Goal: Information Seeking & Learning: Learn about a topic

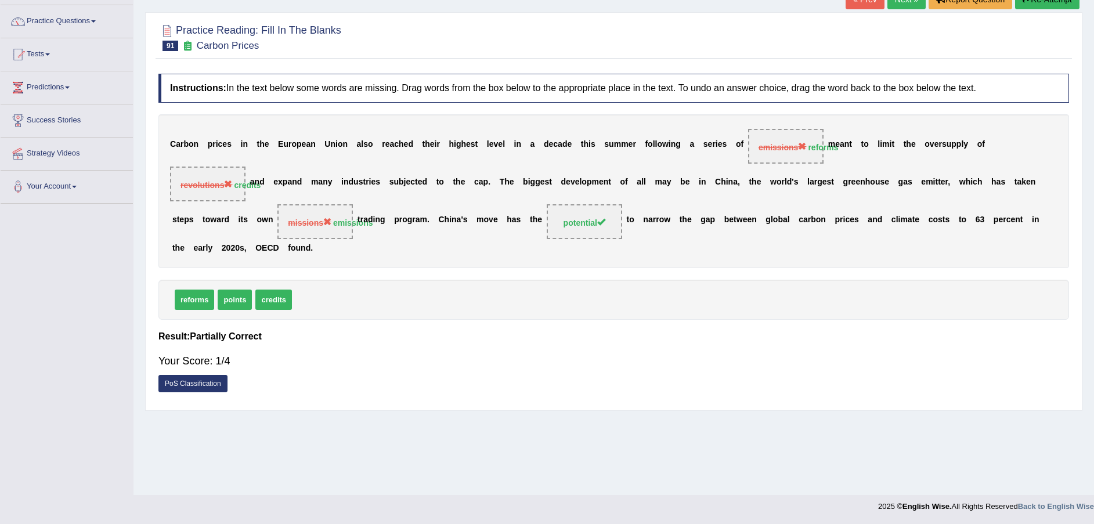
scroll to position [85, 0]
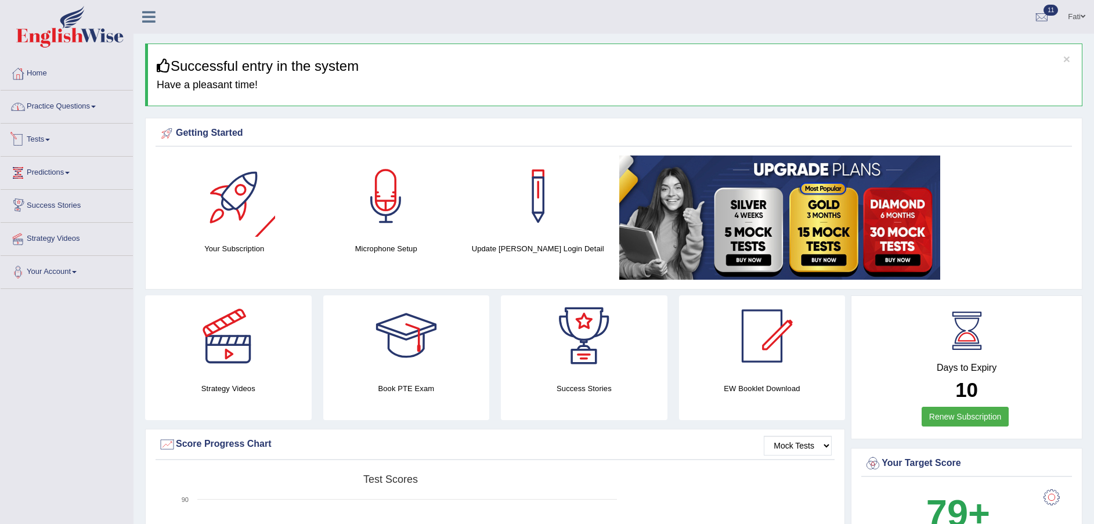
click at [73, 109] on link "Practice Questions" at bounding box center [67, 105] width 132 height 29
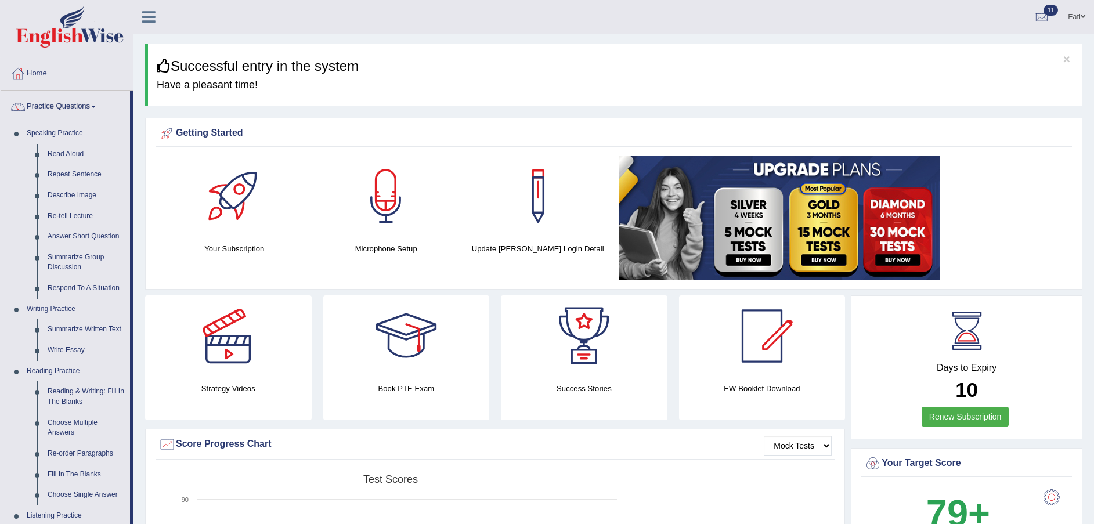
click at [71, 347] on link "Write Essay" at bounding box center [86, 350] width 88 height 21
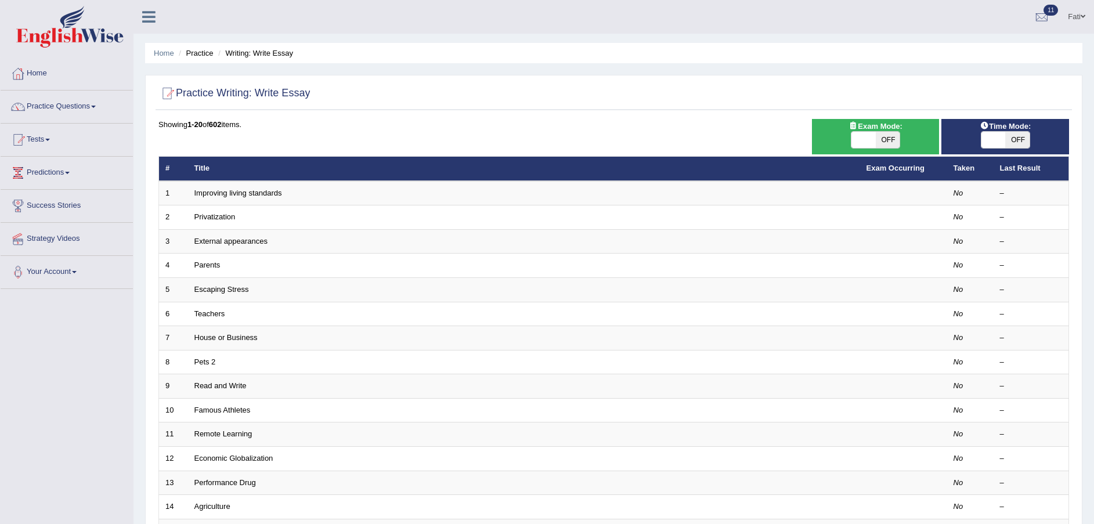
click at [229, 192] on link "Improving living standards" at bounding box center [238, 193] width 88 height 9
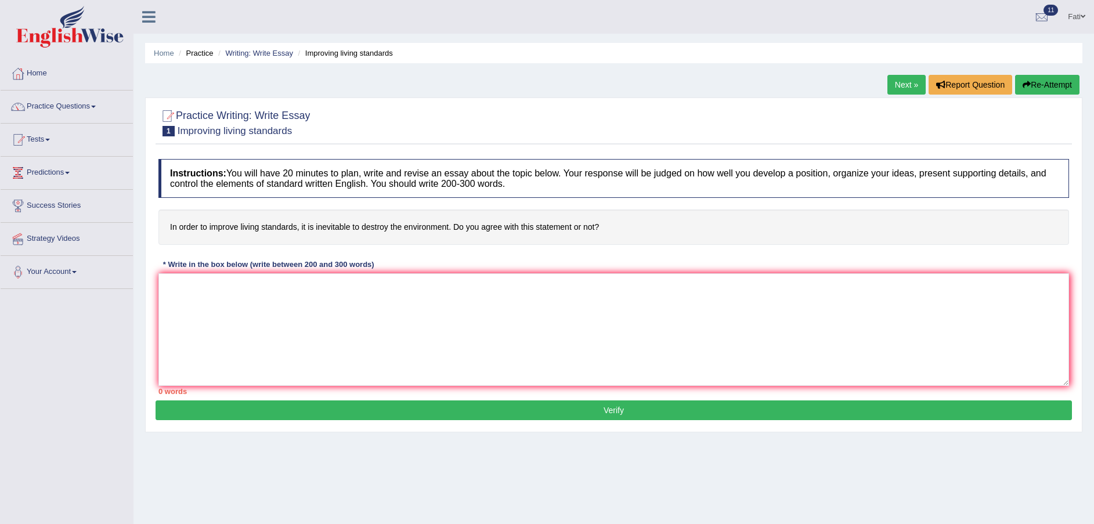
click at [319, 296] on textarea at bounding box center [613, 329] width 910 height 113
click at [203, 57] on li "Practice" at bounding box center [194, 53] width 37 height 11
click at [203, 53] on li "Practice" at bounding box center [194, 53] width 37 height 11
click at [247, 49] on link "Writing: Write Essay" at bounding box center [259, 53] width 68 height 9
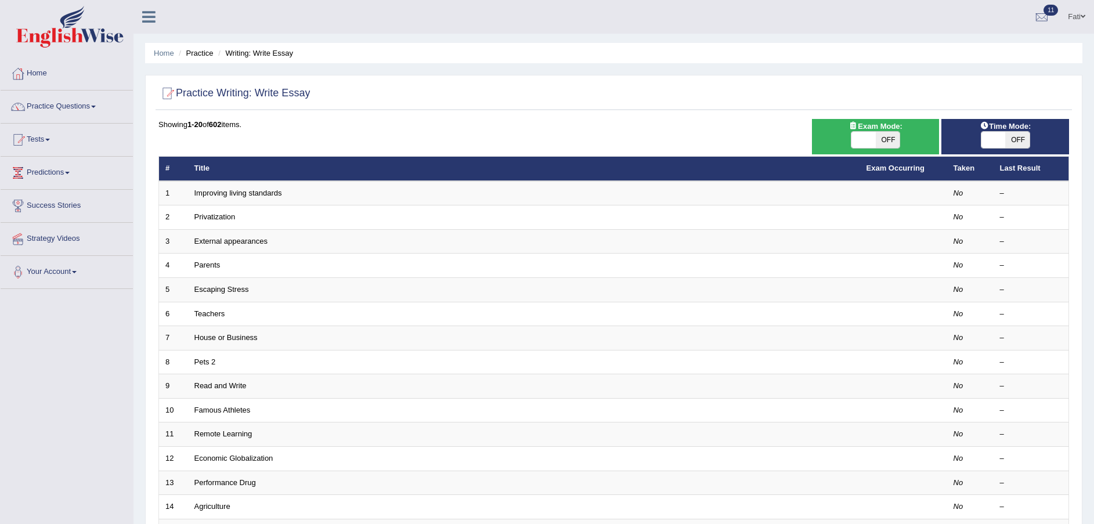
click at [893, 137] on span "OFF" at bounding box center [888, 140] width 24 height 16
checkbox input "true"
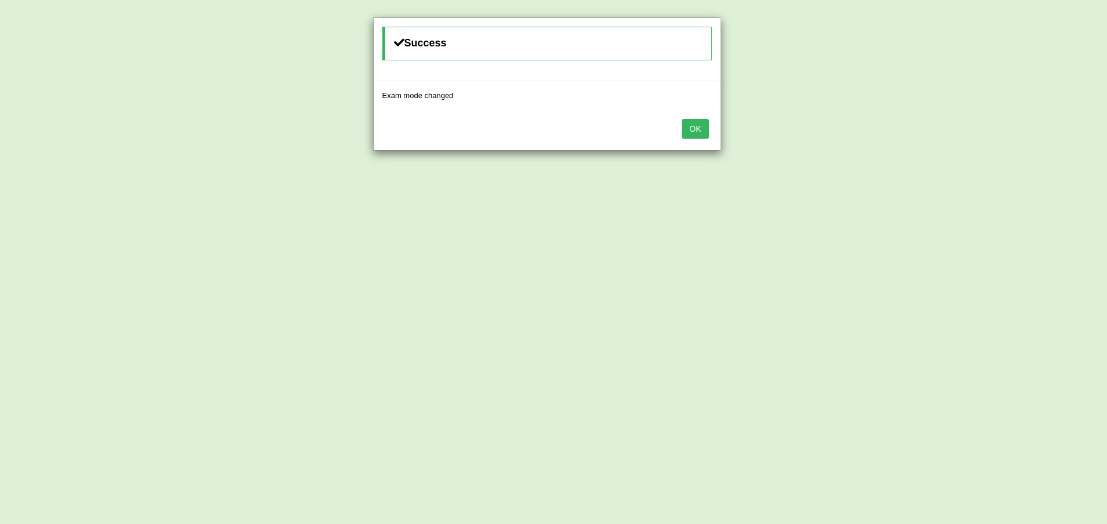
click at [692, 133] on button "OK" at bounding box center [695, 129] width 27 height 20
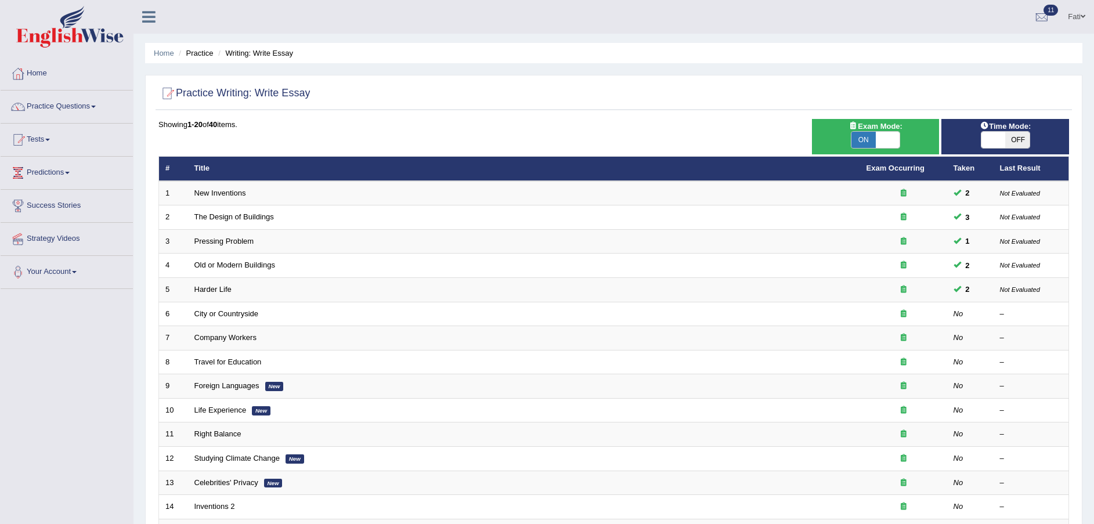
click at [859, 140] on span "ON" at bounding box center [863, 140] width 24 height 16
checkbox input "false"
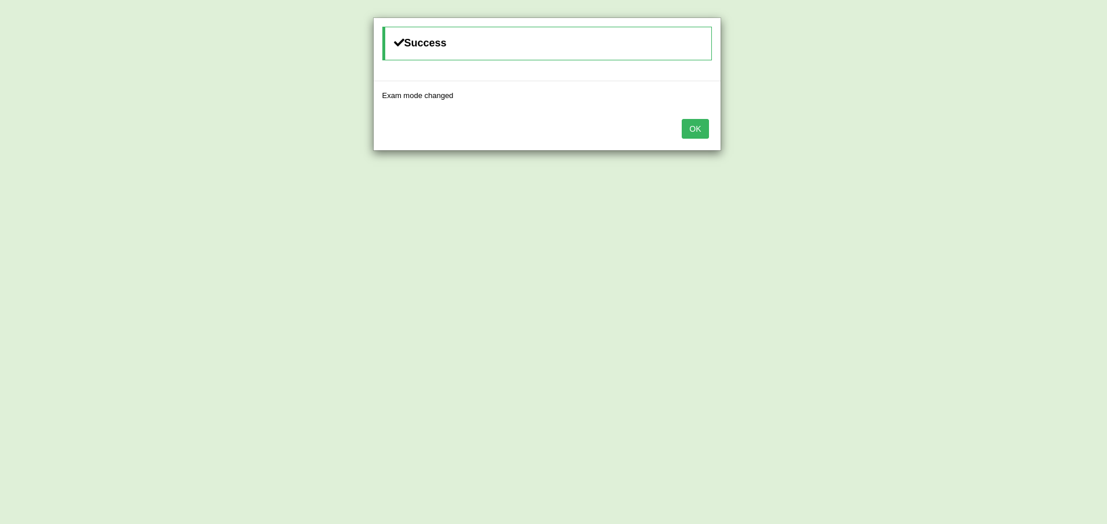
click at [697, 130] on button "OK" at bounding box center [695, 129] width 27 height 20
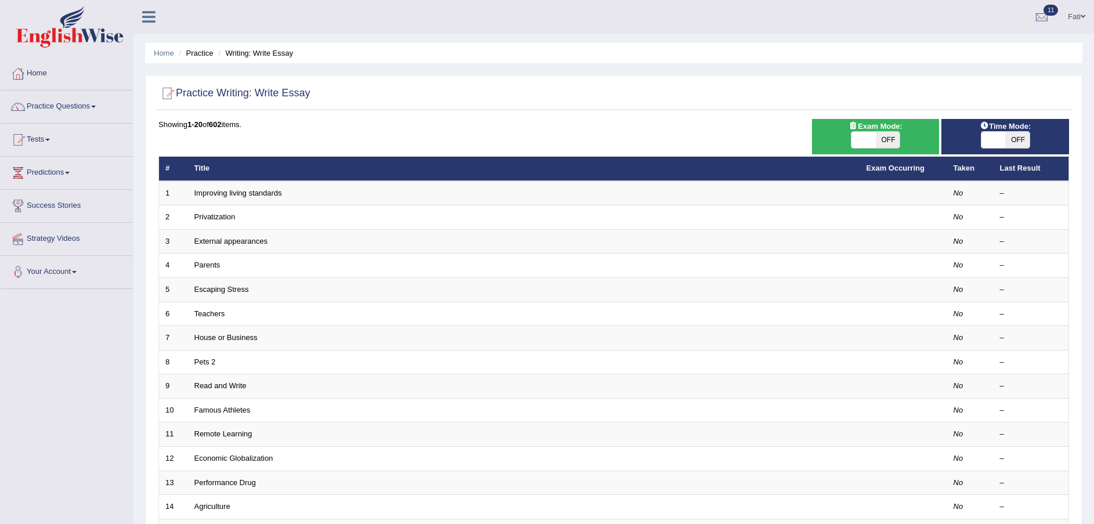
click at [223, 194] on link "Improving living standards" at bounding box center [238, 193] width 88 height 9
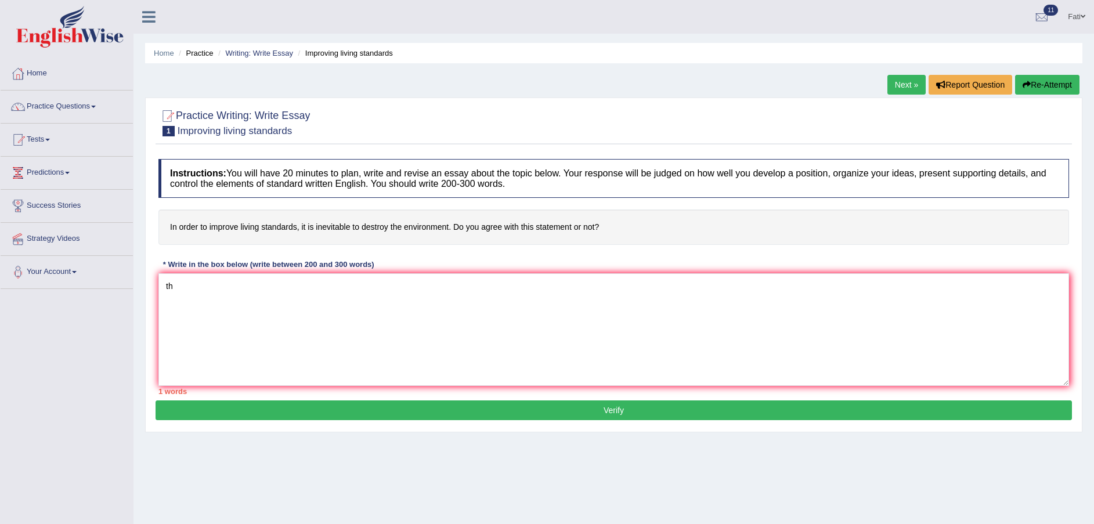
type textarea "t"
click at [368, 285] on textarea "The increasing influence of" at bounding box center [613, 329] width 910 height 113
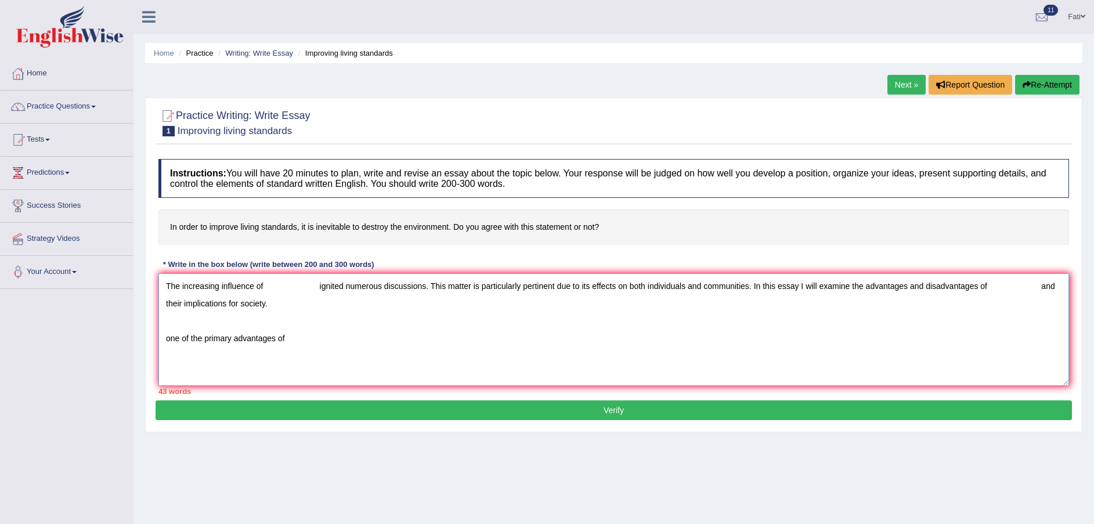
click at [170, 339] on textarea "The increasing influence of ignited numerous discussions. This matter is partic…" at bounding box center [613, 329] width 910 height 113
click at [310, 335] on textarea "The increasing influence of ignited numerous discussions. This matter is partic…" at bounding box center [613, 329] width 910 height 113
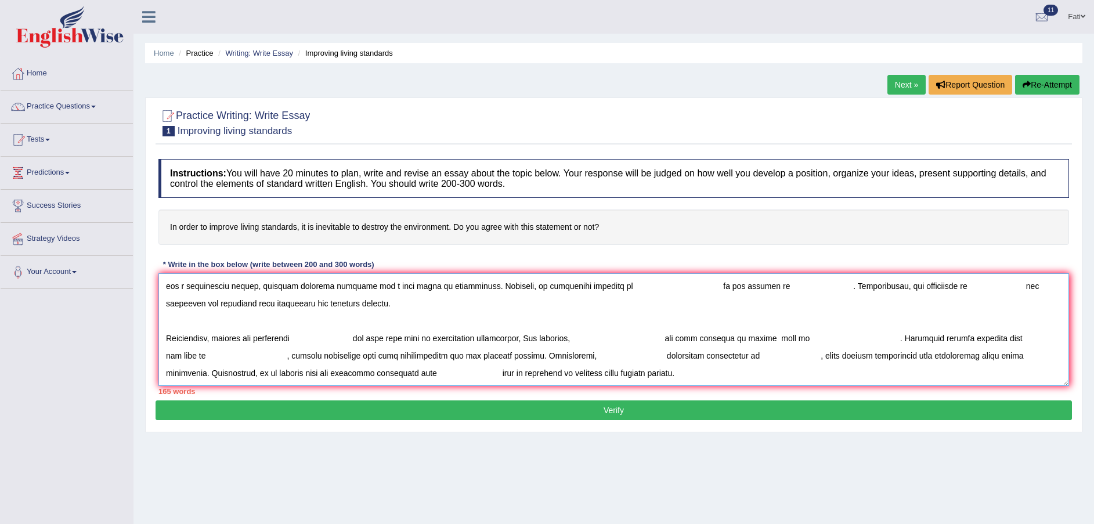
scroll to position [97, 0]
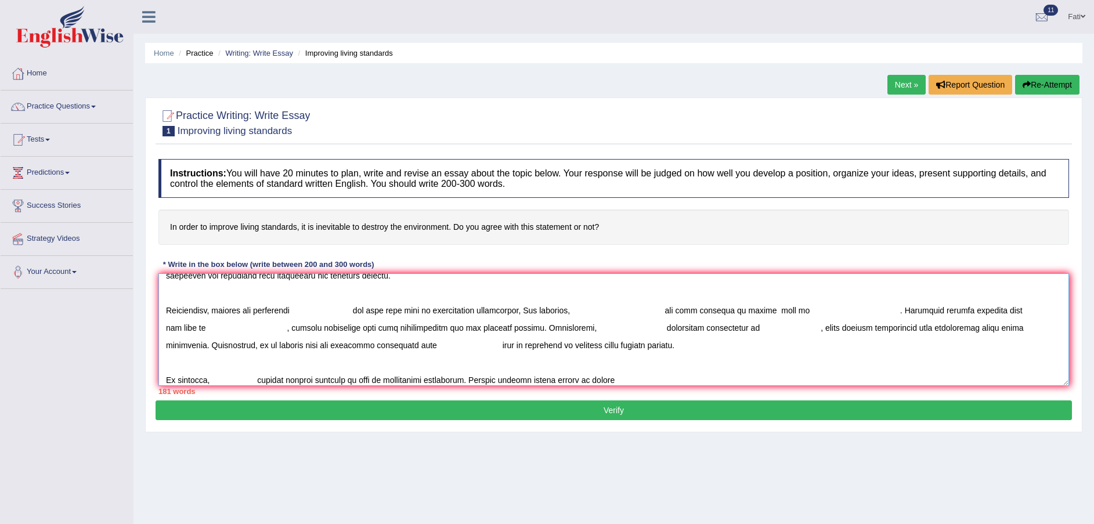
click at [567, 379] on textarea at bounding box center [613, 329] width 910 height 113
click at [624, 375] on textarea at bounding box center [613, 329] width 910 height 113
click at [606, 378] on textarea at bounding box center [613, 329] width 910 height 113
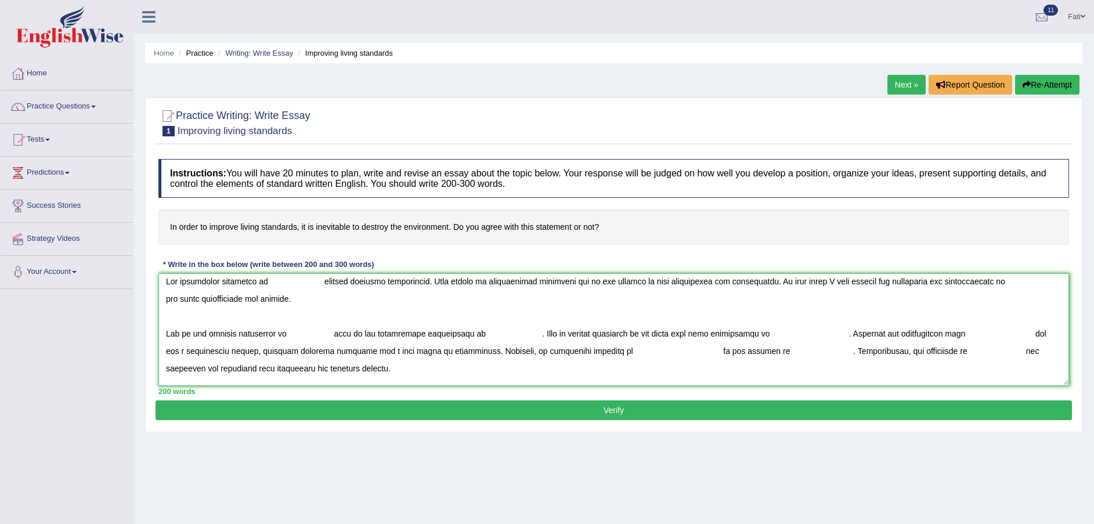
scroll to position [0, 0]
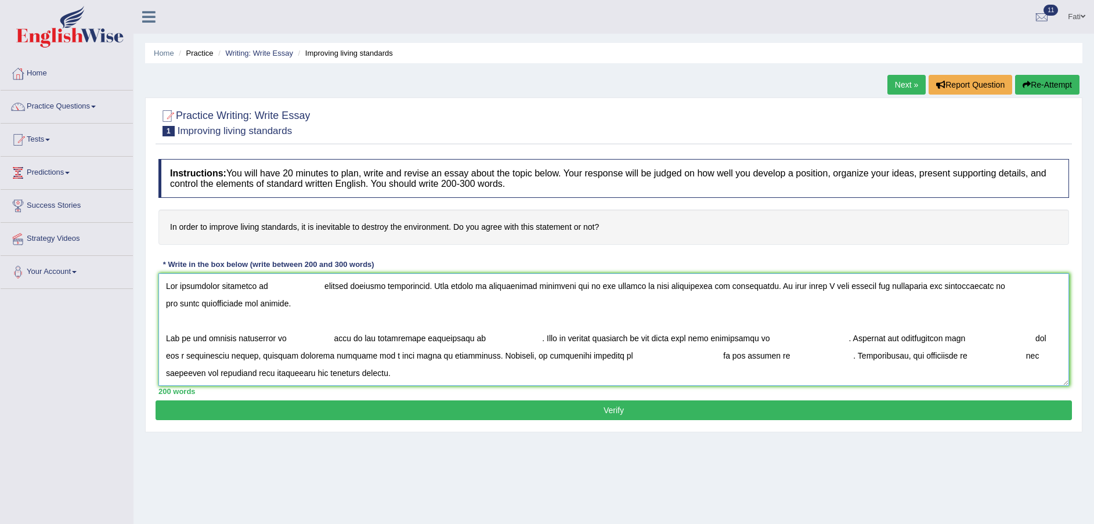
click at [277, 283] on textarea at bounding box center [613, 329] width 910 height 113
click at [262, 286] on textarea at bounding box center [613, 329] width 910 height 113
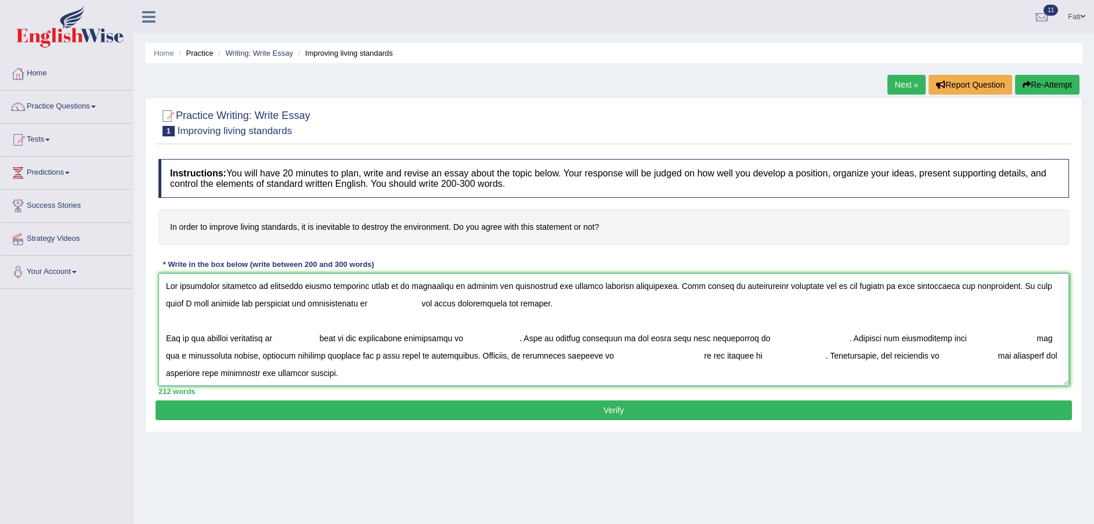
click at [353, 303] on textarea at bounding box center [613, 329] width 910 height 113
click at [264, 287] on textarea at bounding box center [613, 329] width 910 height 113
click at [338, 286] on textarea at bounding box center [613, 329] width 910 height 113
click at [413, 286] on textarea at bounding box center [613, 329] width 910 height 113
click at [375, 302] on textarea at bounding box center [613, 329] width 910 height 113
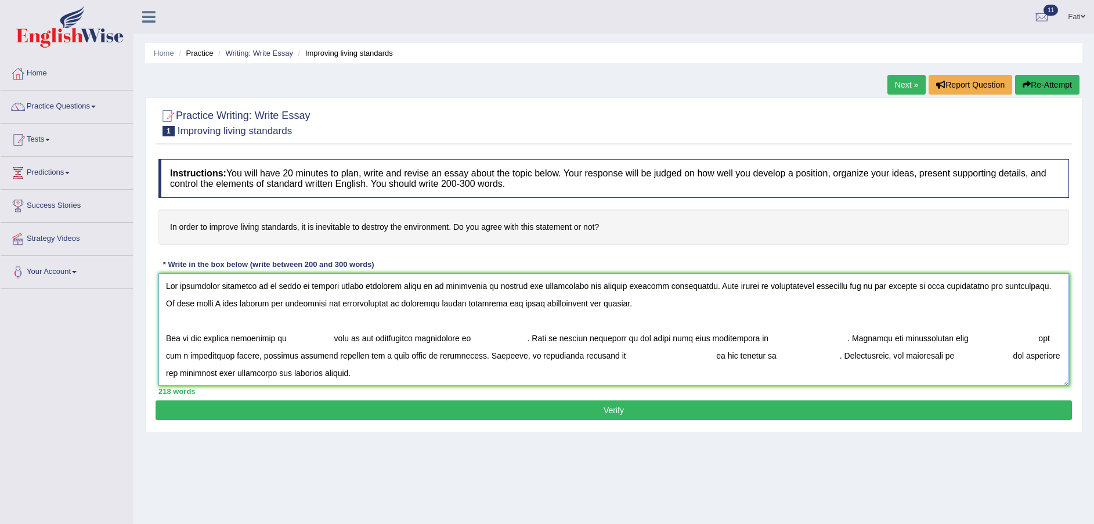
click at [290, 337] on textarea at bounding box center [613, 329] width 910 height 113
click at [498, 334] on textarea at bounding box center [613, 329] width 910 height 113
click at [302, 338] on textarea at bounding box center [613, 329] width 910 height 113
click at [529, 335] on textarea at bounding box center [613, 329] width 910 height 113
click at [515, 338] on textarea at bounding box center [613, 329] width 910 height 113
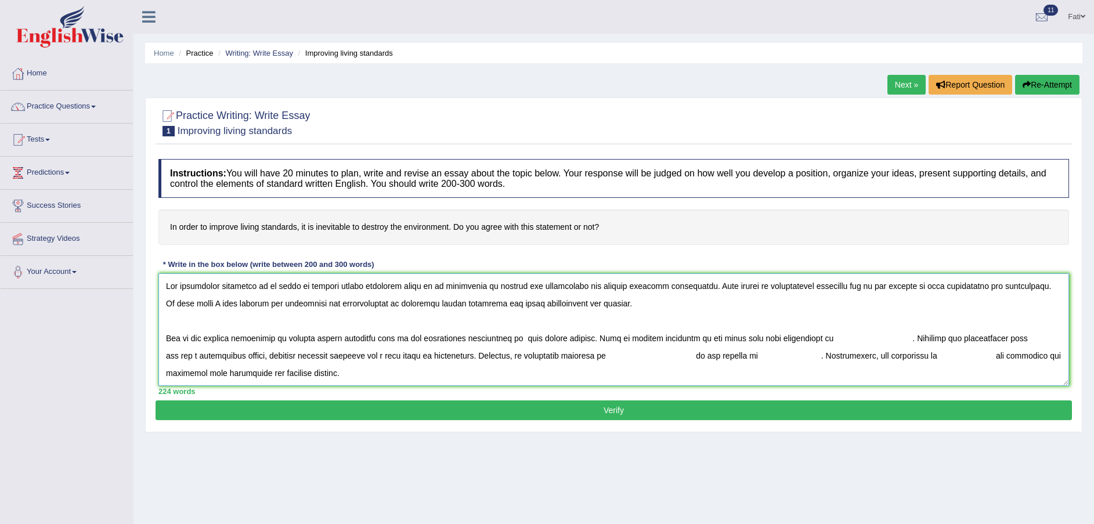
click at [803, 337] on textarea at bounding box center [613, 329] width 910 height 113
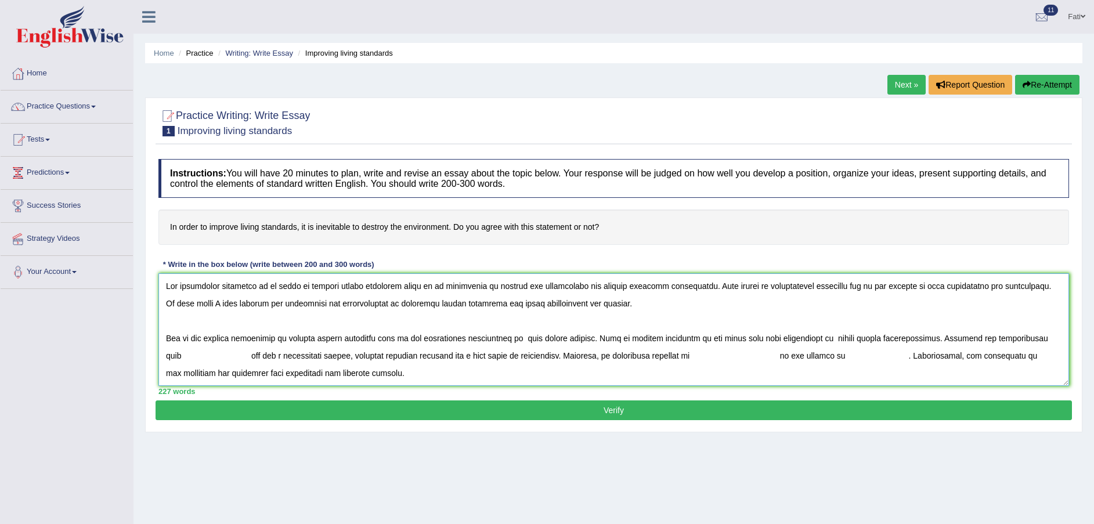
click at [610, 355] on textarea at bounding box center [613, 329] width 910 height 113
click at [757, 356] on textarea at bounding box center [613, 329] width 910 height 113
click at [222, 370] on textarea at bounding box center [613, 329] width 910 height 113
click at [221, 371] on textarea at bounding box center [613, 329] width 910 height 113
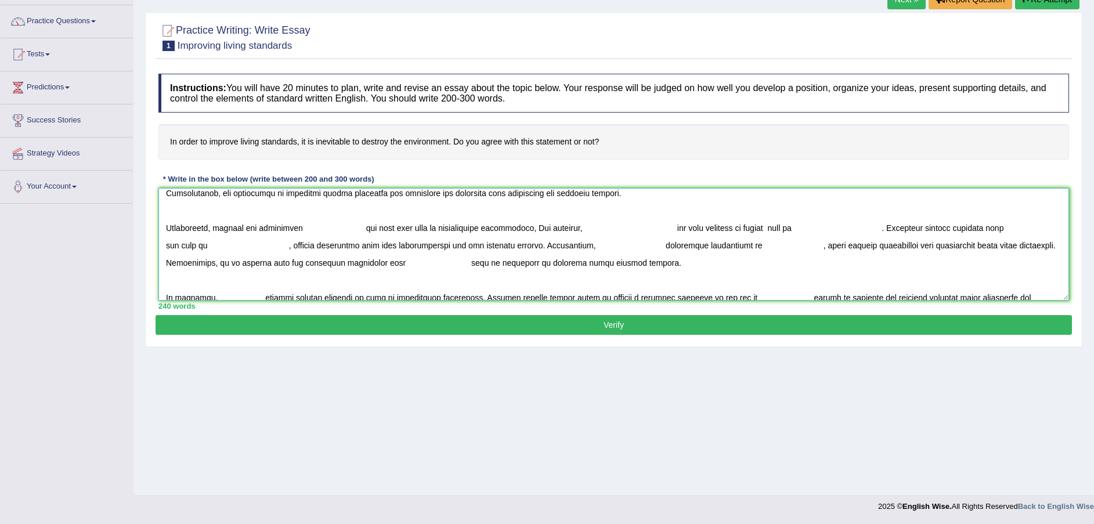
scroll to position [122, 0]
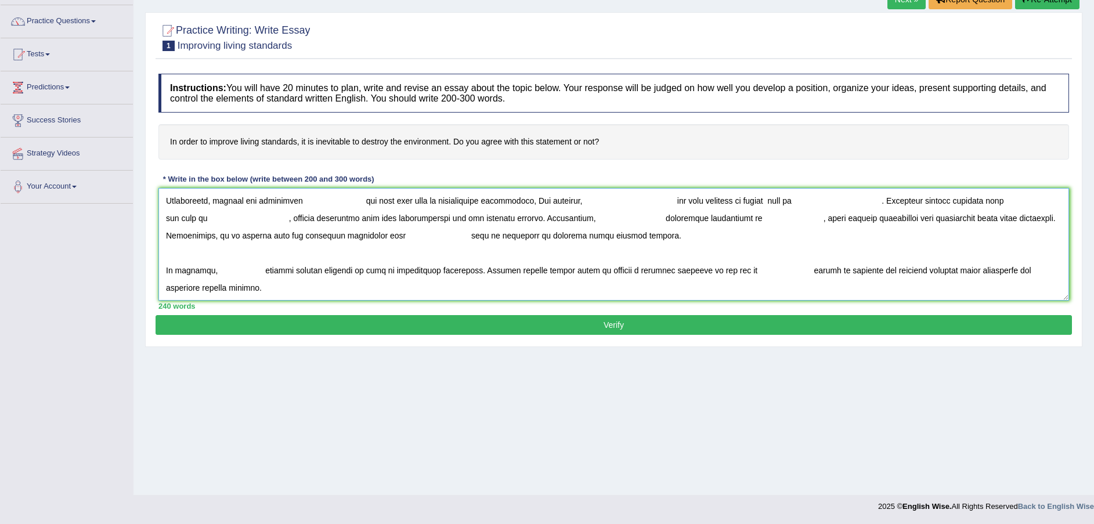
click at [302, 200] on textarea at bounding box center [613, 244] width 910 height 113
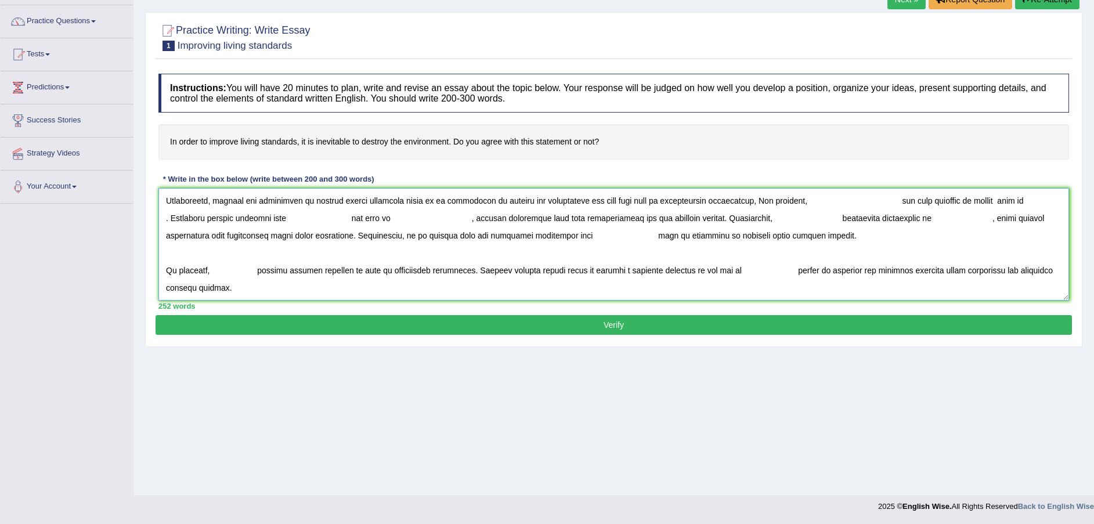
click at [790, 200] on textarea at bounding box center [613, 244] width 910 height 113
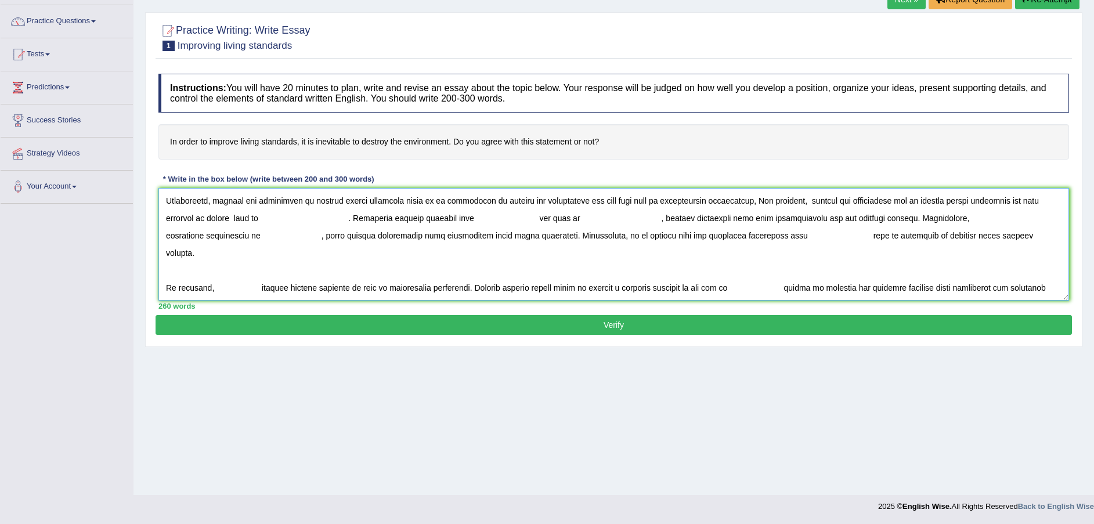
click at [270, 220] on textarea at bounding box center [613, 244] width 910 height 113
click at [471, 219] on textarea at bounding box center [613, 244] width 910 height 113
click at [468, 216] on textarea at bounding box center [613, 244] width 910 height 113
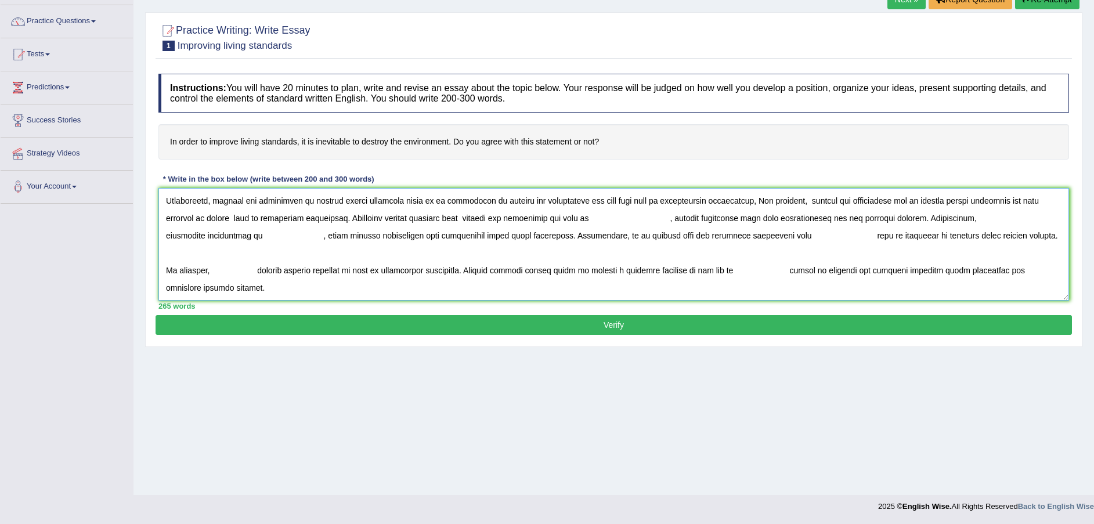
click at [595, 215] on textarea at bounding box center [613, 244] width 910 height 113
click at [979, 216] on textarea at bounding box center [613, 244] width 910 height 113
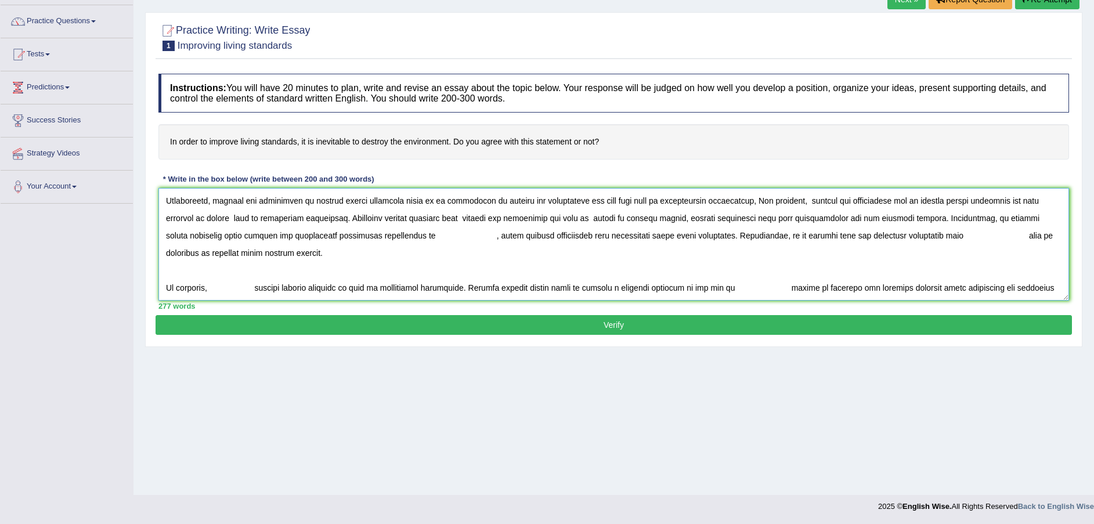
click at [402, 236] on textarea at bounding box center [613, 244] width 910 height 113
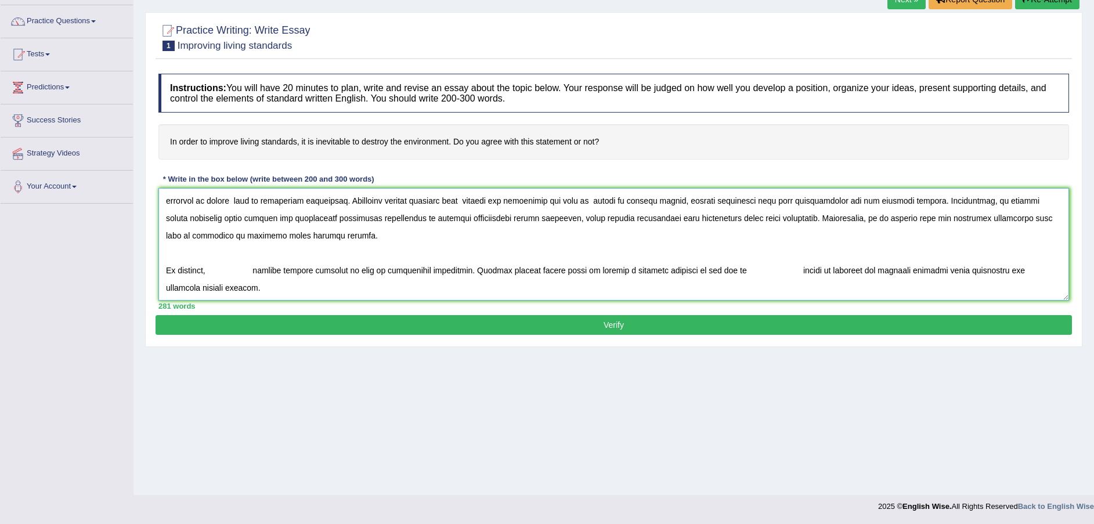
click at [215, 270] on textarea at bounding box center [613, 244] width 910 height 113
click at [881, 268] on textarea at bounding box center [613, 244] width 910 height 113
type textarea "The increasing influence of in order to improve living standards while it is in…"
click at [592, 326] on button "Verify" at bounding box center [614, 325] width 916 height 20
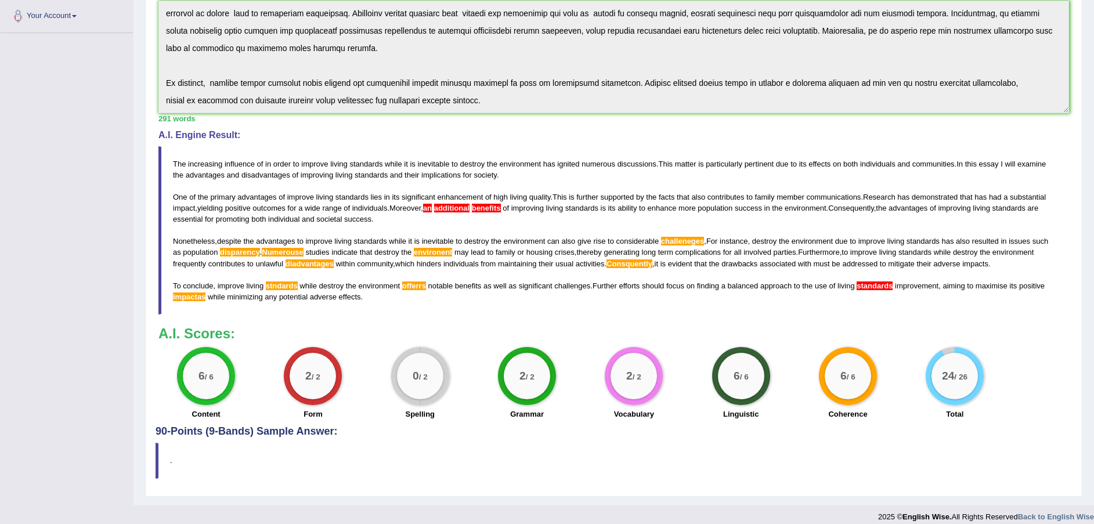
scroll to position [259, 0]
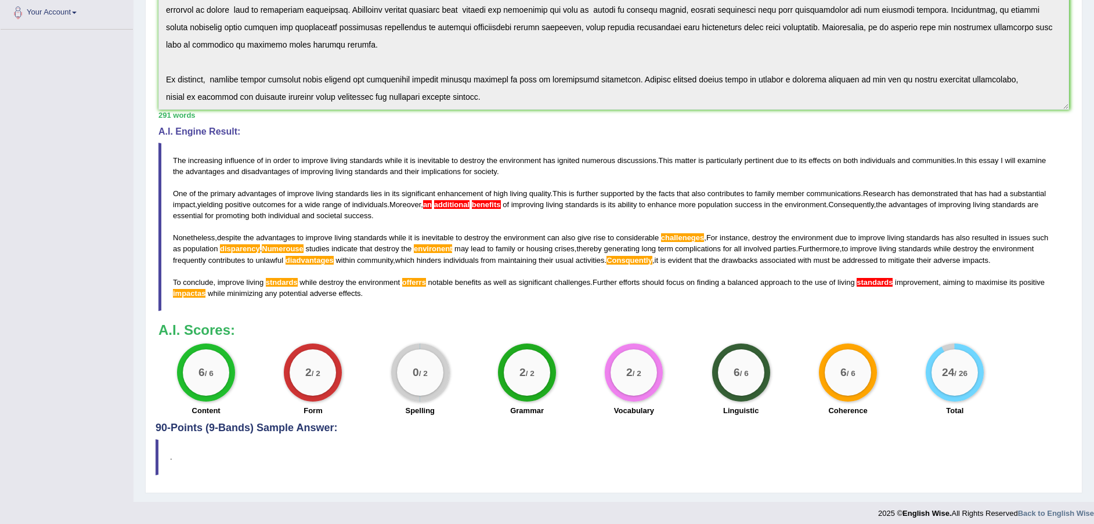
click at [486, 204] on span "benefits" at bounding box center [486, 204] width 29 height 9
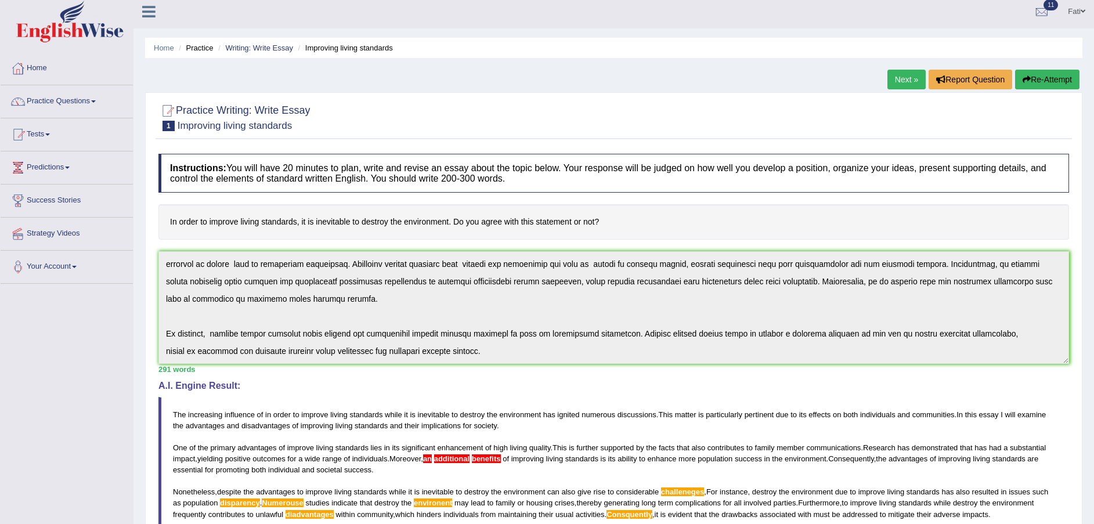
scroll to position [0, 0]
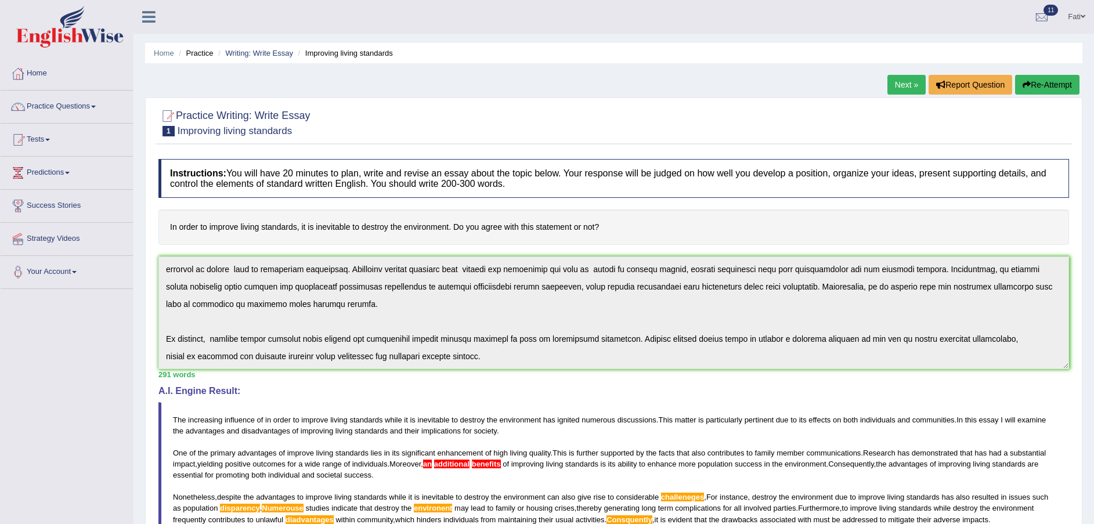
click at [914, 81] on link "Next »" at bounding box center [906, 85] width 38 height 20
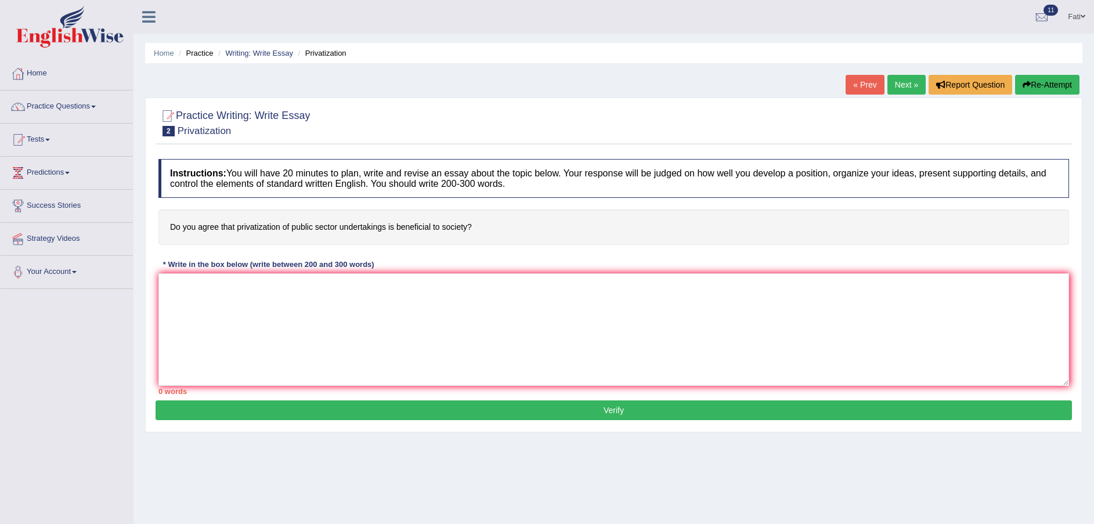
drag, startPoint x: 232, startPoint y: 225, endPoint x: 299, endPoint y: 223, distance: 66.8
click at [295, 223] on h4 "Do you agree that privatization of public sector undertakings is beneficial to …" at bounding box center [613, 226] width 910 height 35
click at [255, 302] on textarea at bounding box center [613, 329] width 910 height 113
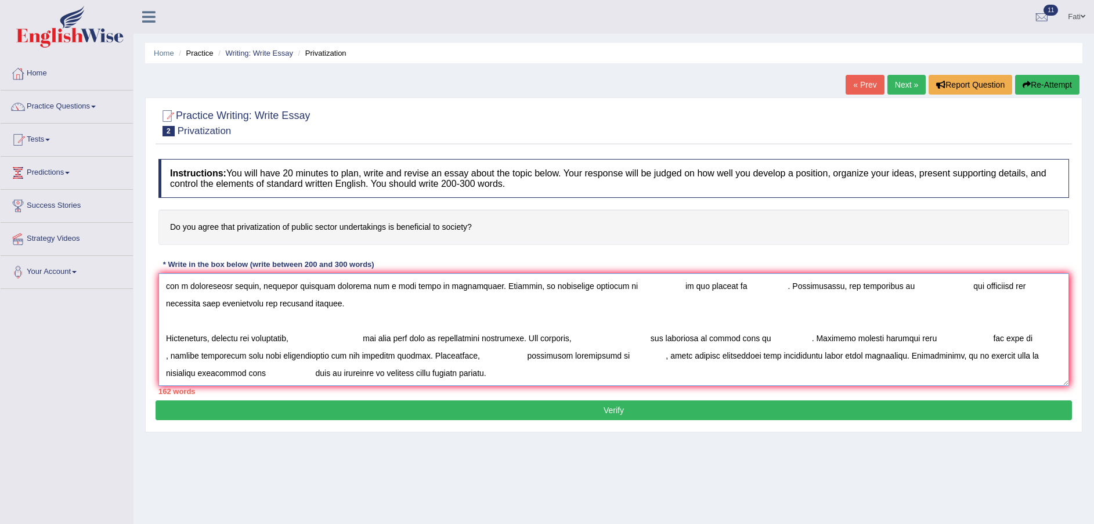
scroll to position [97, 0]
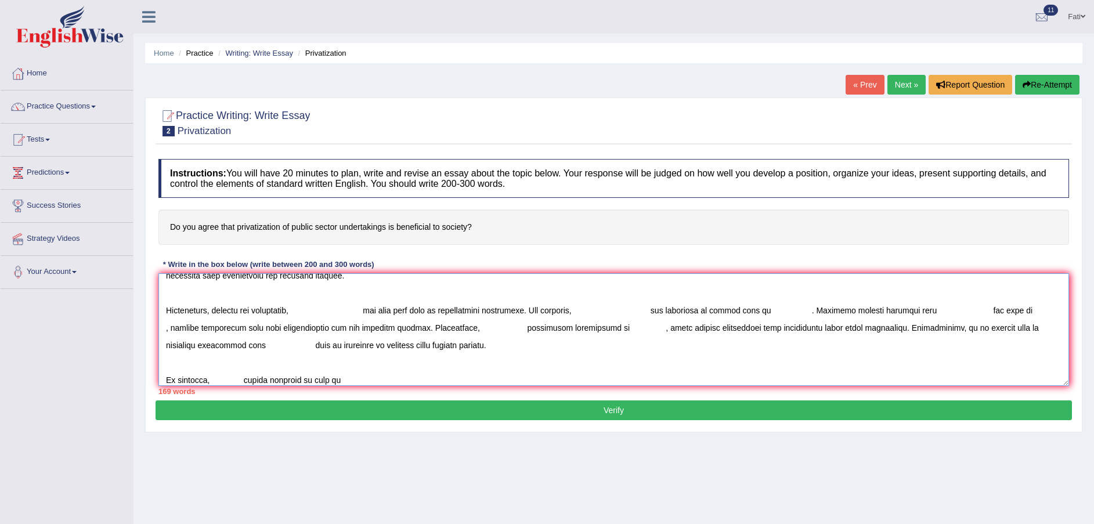
click at [264, 378] on textarea at bounding box center [613, 329] width 910 height 113
click at [369, 379] on textarea at bounding box center [613, 329] width 910 height 113
click at [556, 380] on textarea at bounding box center [613, 329] width 910 height 113
click at [667, 381] on textarea at bounding box center [613, 329] width 910 height 113
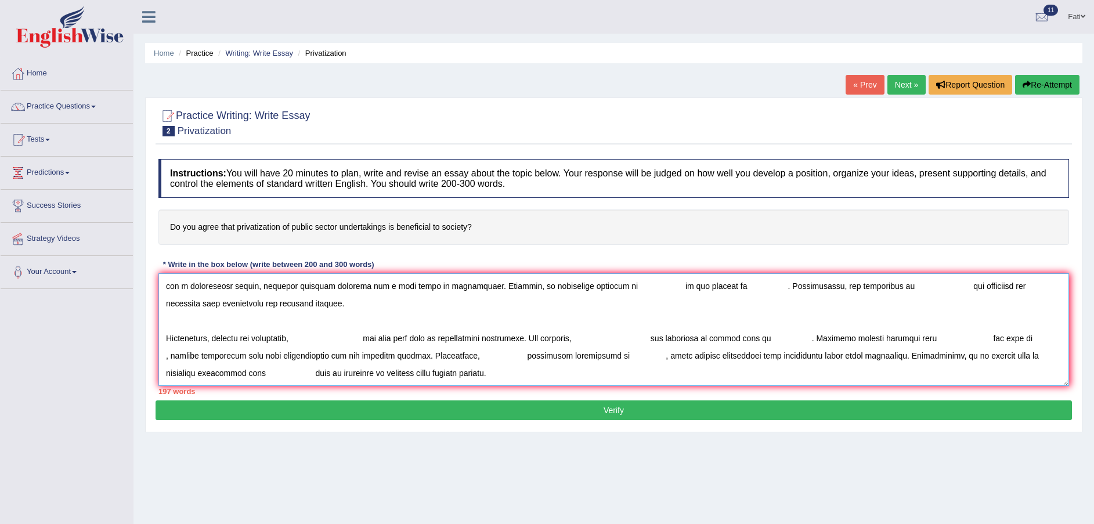
scroll to position [0, 0]
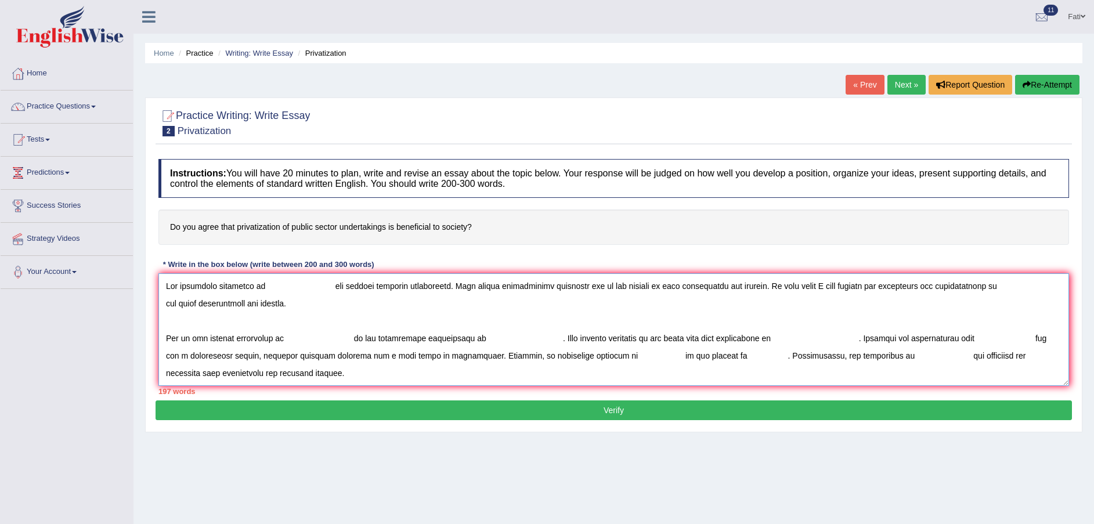
click at [270, 284] on textarea at bounding box center [613, 329] width 910 height 113
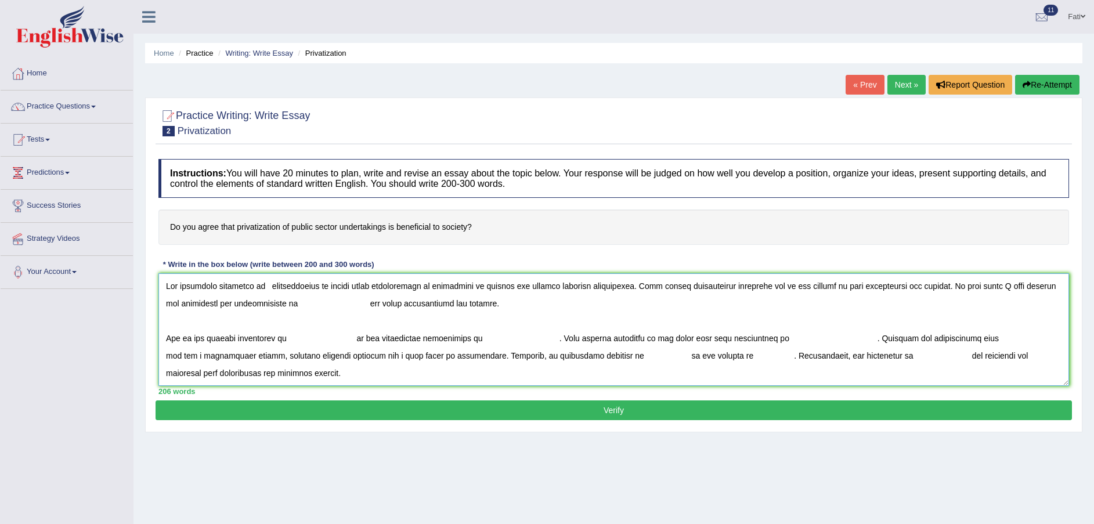
click at [291, 304] on textarea at bounding box center [613, 329] width 910 height 113
click at [289, 336] on textarea at bounding box center [613, 329] width 910 height 113
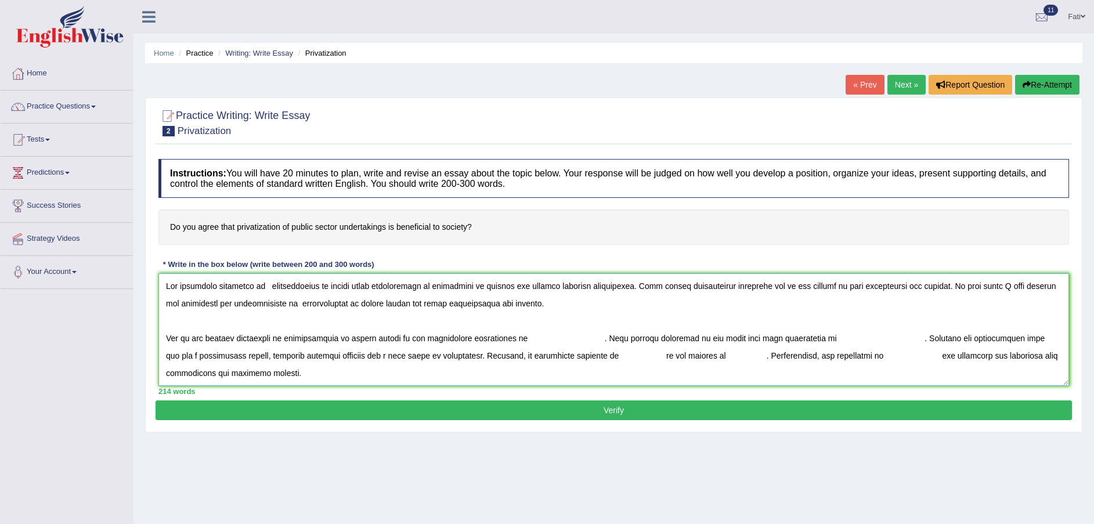
click at [513, 332] on textarea at bounding box center [613, 329] width 910 height 113
click at [791, 338] on textarea at bounding box center [613, 329] width 910 height 113
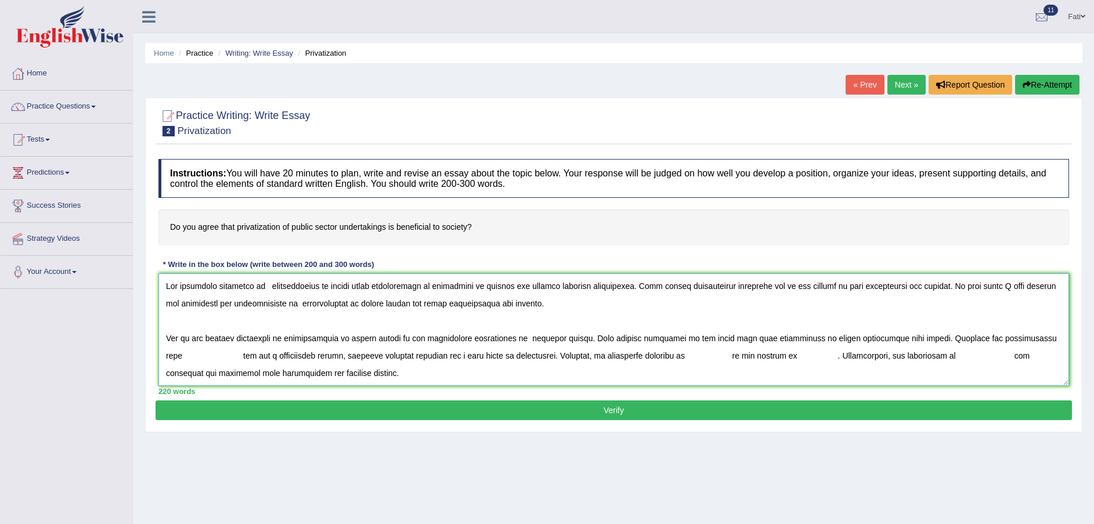
click at [612, 355] on textarea at bounding box center [613, 329] width 910 height 113
click at [767, 355] on textarea at bounding box center [613, 329] width 910 height 113
click at [994, 352] on textarea at bounding box center [613, 329] width 910 height 113
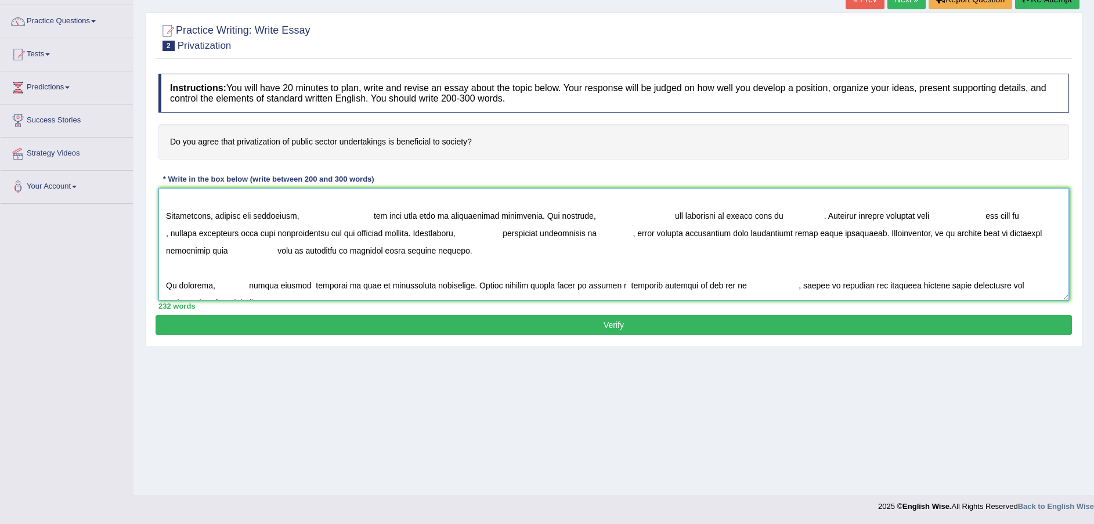
scroll to position [122, 0]
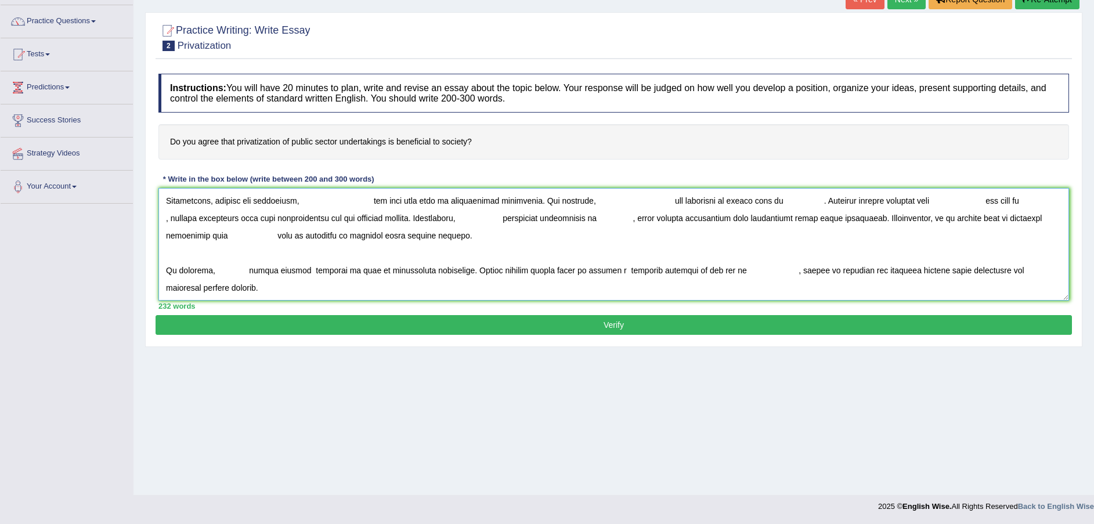
click at [303, 203] on textarea at bounding box center [613, 244] width 910 height 113
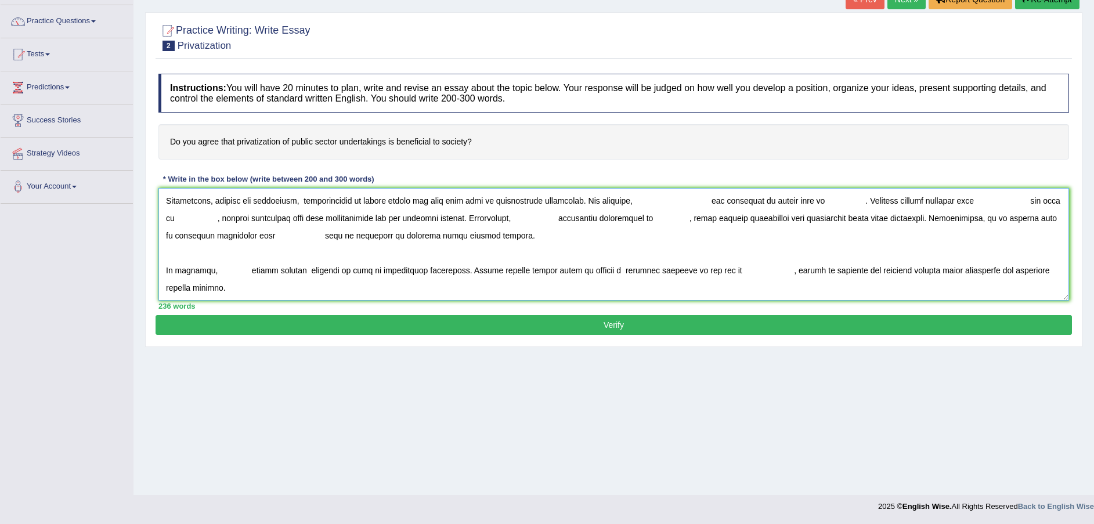
click at [626, 201] on textarea at bounding box center [613, 244] width 910 height 113
click at [407, 198] on textarea at bounding box center [613, 244] width 910 height 113
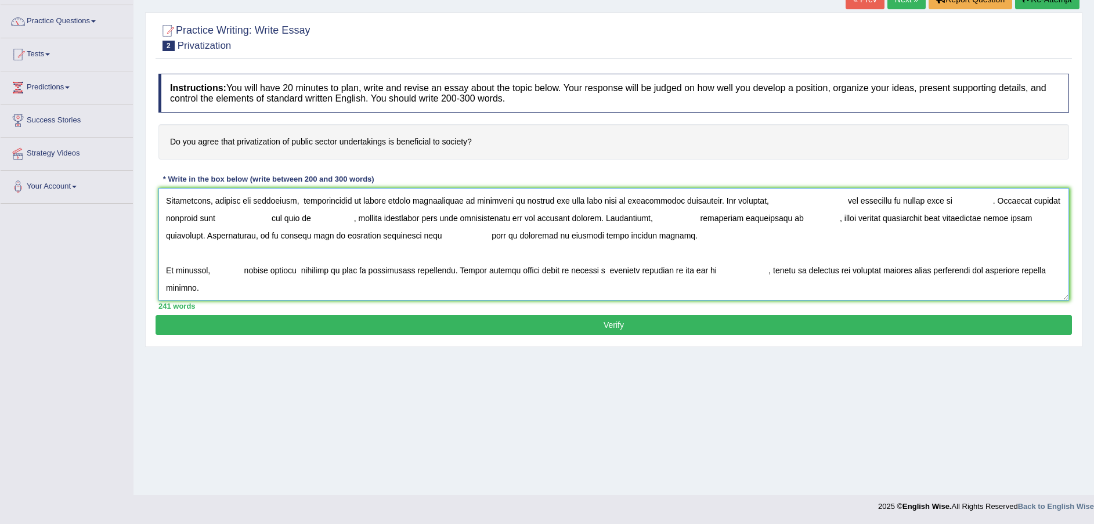
click at [753, 197] on textarea at bounding box center [613, 244] width 910 height 113
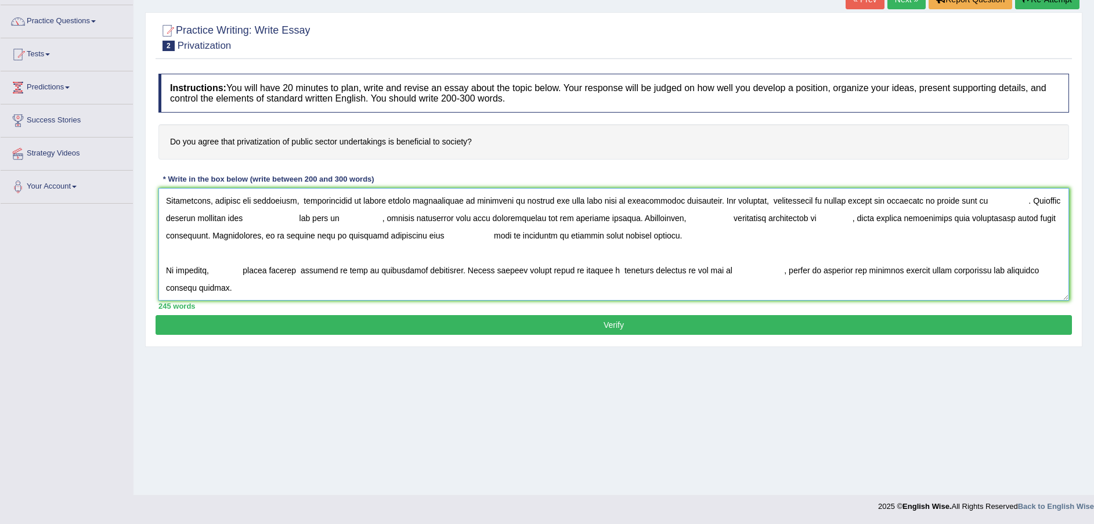
click at [966, 198] on textarea at bounding box center [613, 244] width 910 height 113
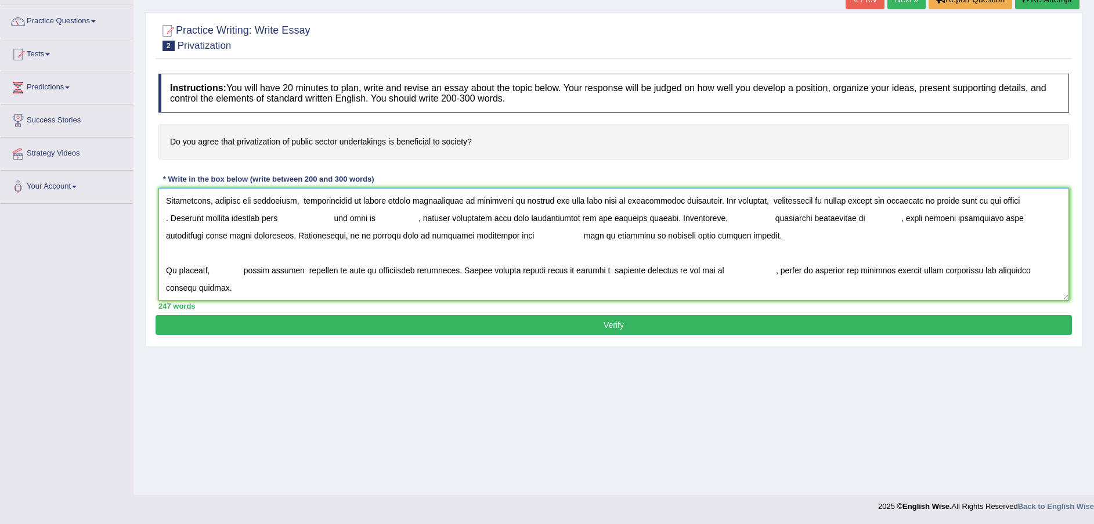
click at [966, 198] on textarea at bounding box center [613, 244] width 910 height 113
click at [1037, 200] on textarea at bounding box center [613, 244] width 910 height 113
click at [170, 216] on textarea at bounding box center [613, 244] width 910 height 113
click at [280, 215] on textarea at bounding box center [613, 244] width 910 height 113
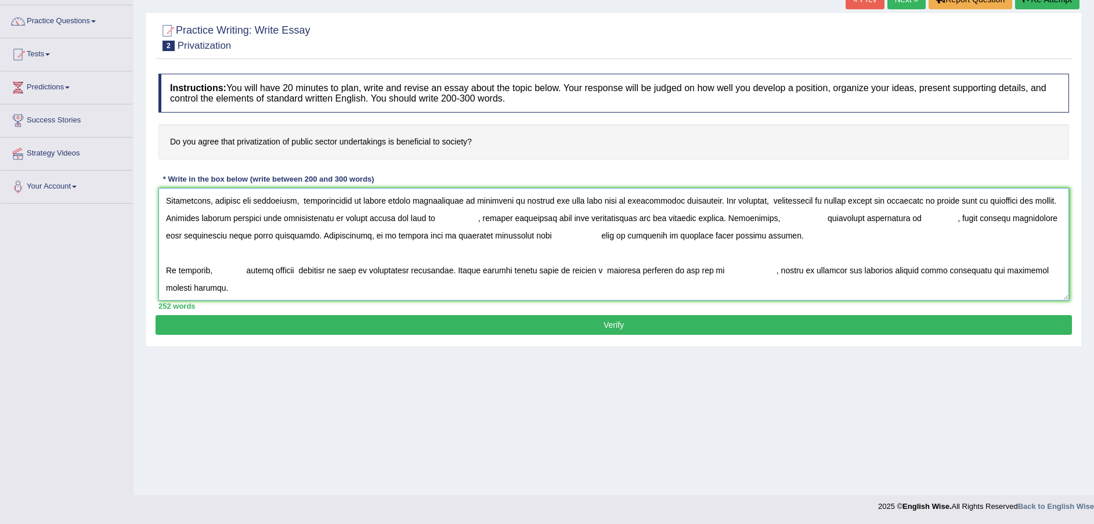
click at [431, 214] on textarea at bounding box center [613, 244] width 910 height 113
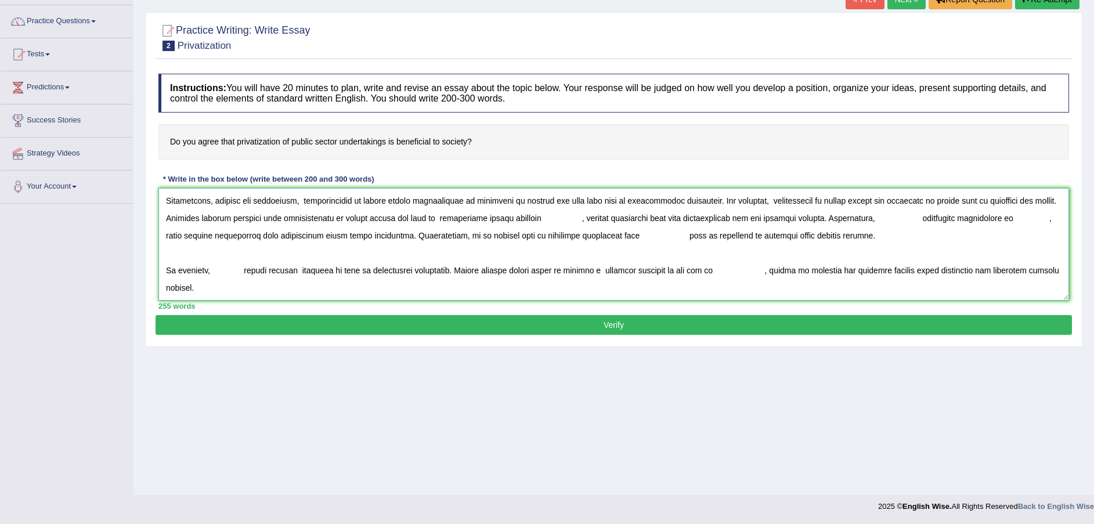
click at [473, 215] on textarea at bounding box center [613, 244] width 910 height 113
click at [528, 216] on textarea at bounding box center [613, 244] width 910 height 113
click at [520, 217] on textarea at bounding box center [613, 244] width 910 height 113
click at [822, 218] on textarea at bounding box center [613, 244] width 910 height 113
click at [1022, 219] on textarea at bounding box center [613, 244] width 910 height 113
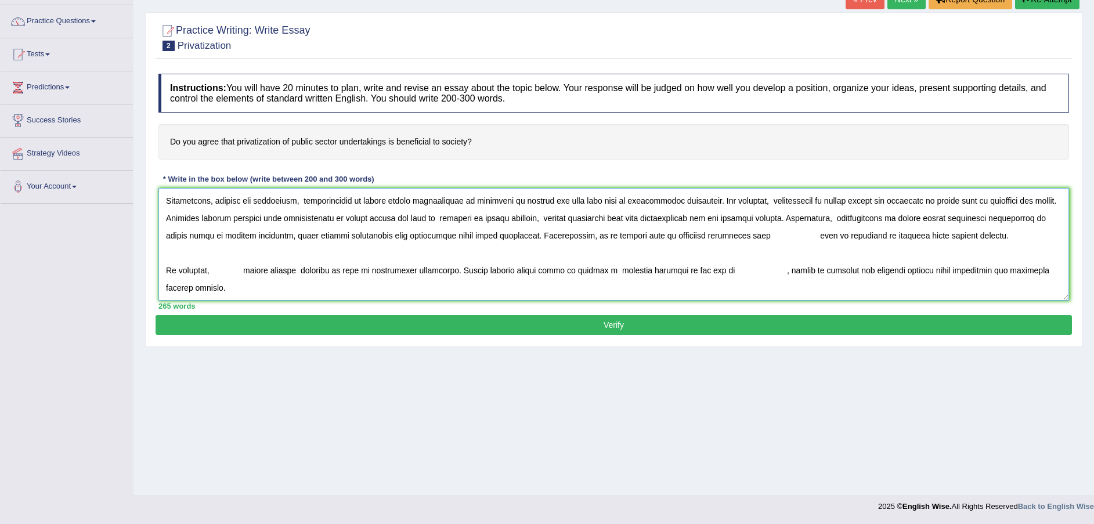
click at [718, 234] on textarea at bounding box center [613, 244] width 910 height 113
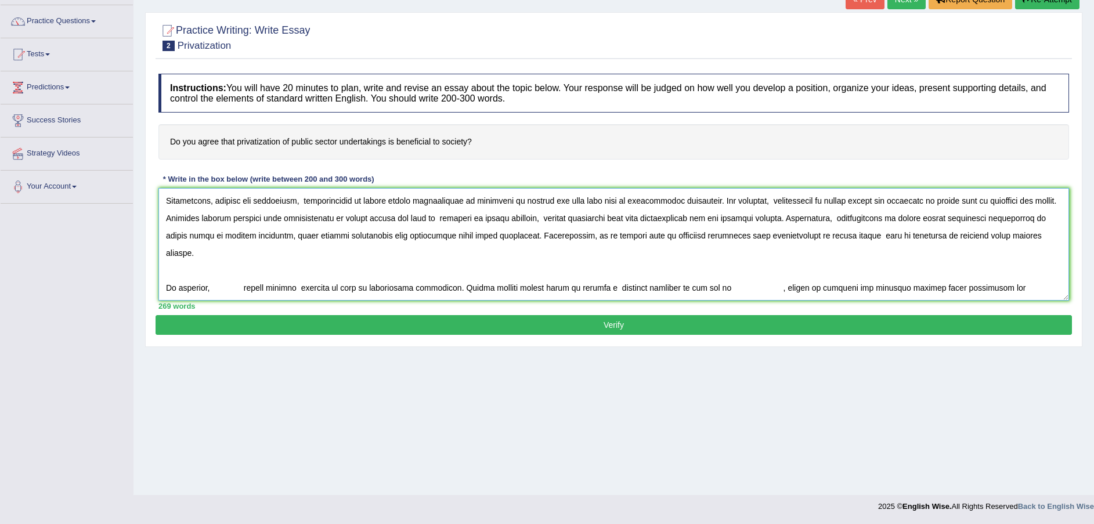
click at [214, 269] on textarea at bounding box center [613, 244] width 910 height 113
click at [920, 270] on textarea at bounding box center [613, 244] width 910 height 113
type textarea "The incresing influence of privatization of public sctor undretakings is benefi…"
click at [617, 320] on button "Verify" at bounding box center [614, 325] width 916 height 20
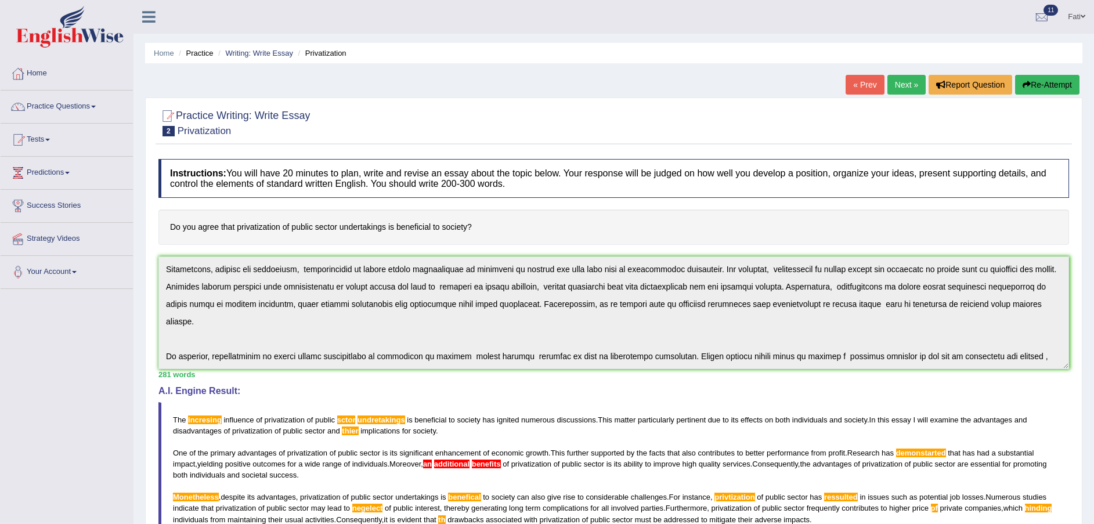
scroll to position [174, 0]
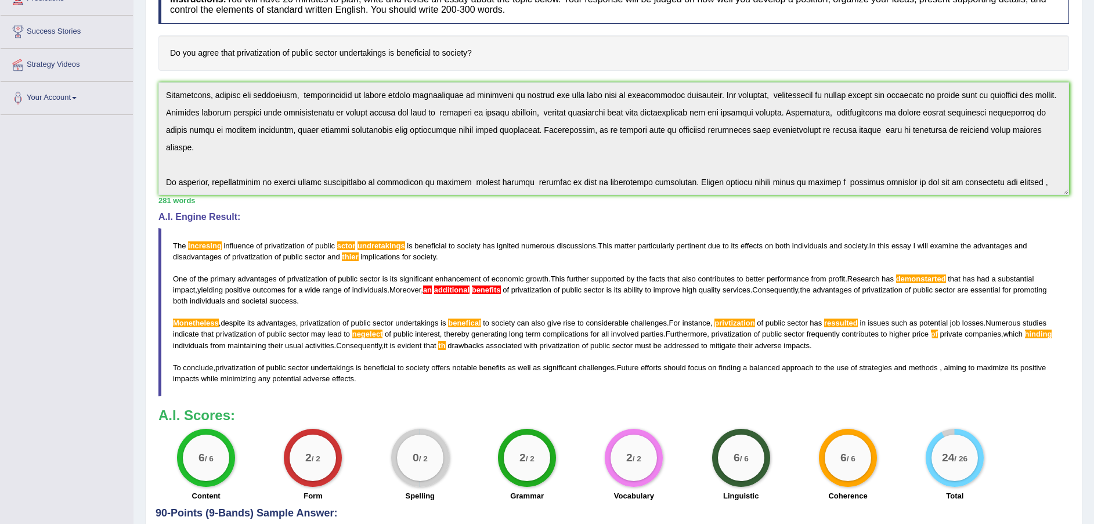
click at [467, 319] on span "benefical" at bounding box center [464, 323] width 32 height 9
click at [739, 319] on span "privtization" at bounding box center [734, 323] width 40 height 9
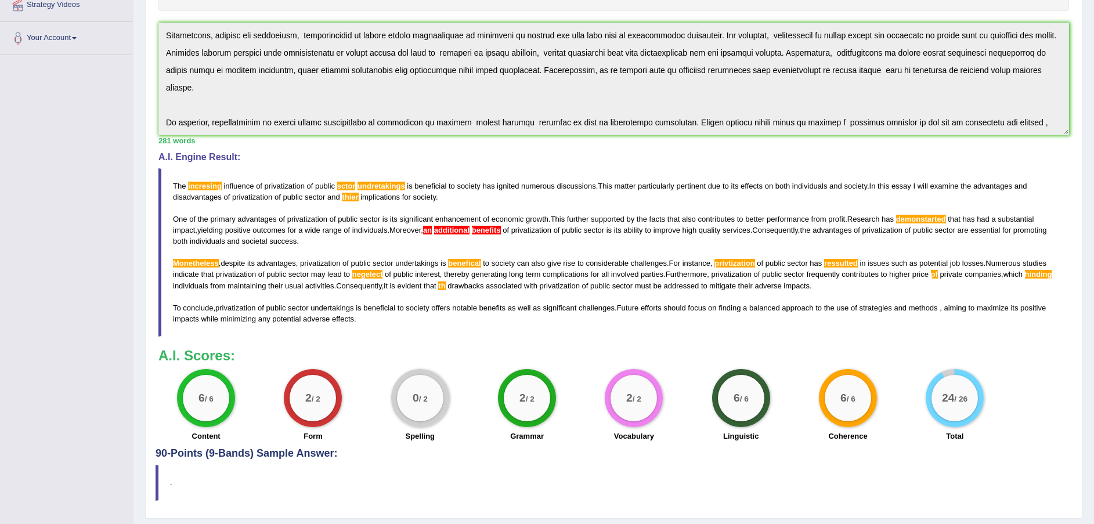
scroll to position [266, 0]
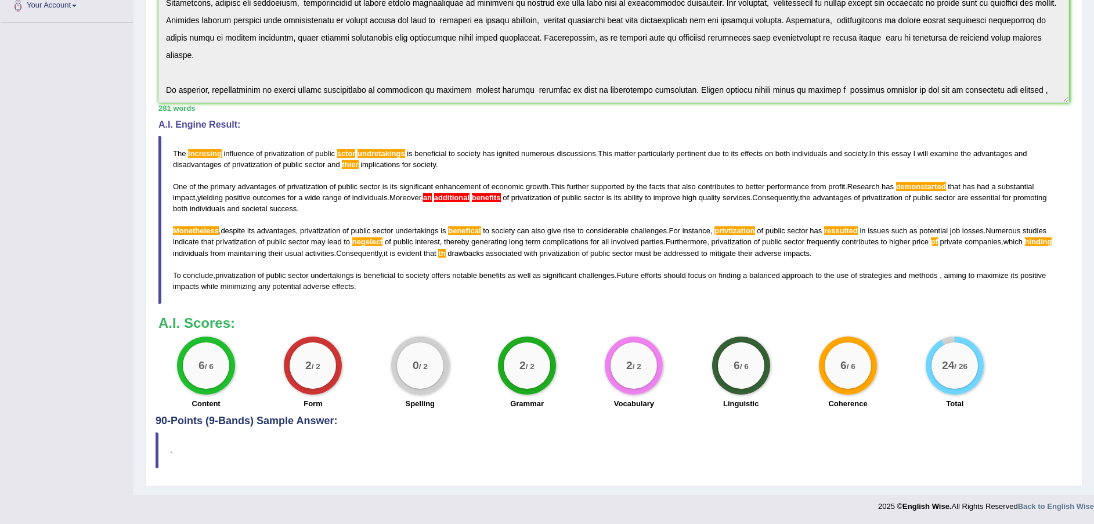
click at [487, 347] on div "2 / 2 Grammar" at bounding box center [526, 374] width 107 height 75
